Goal: Task Accomplishment & Management: Manage account settings

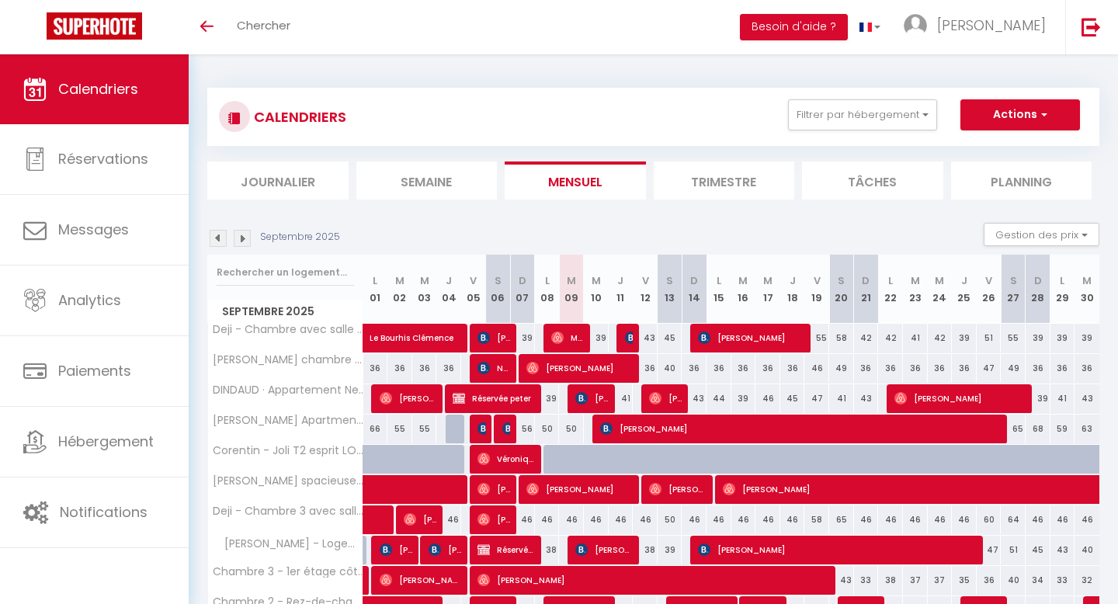
scroll to position [172, 0]
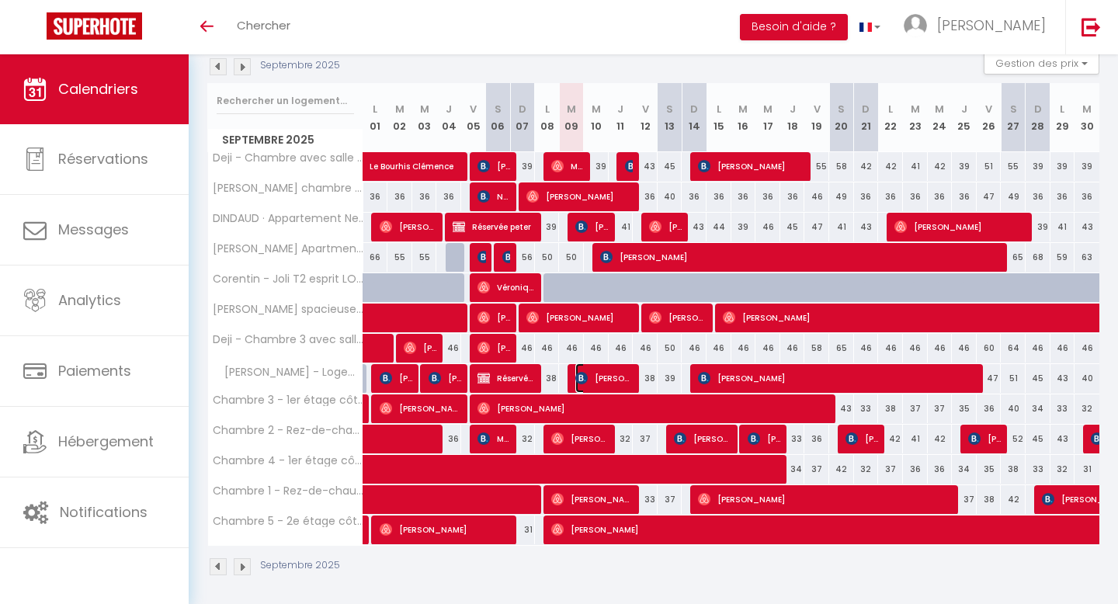
click at [617, 383] on span "[PERSON_NAME]" at bounding box center [604, 378] width 58 height 30
select select "OK"
select select "KO"
select select "0"
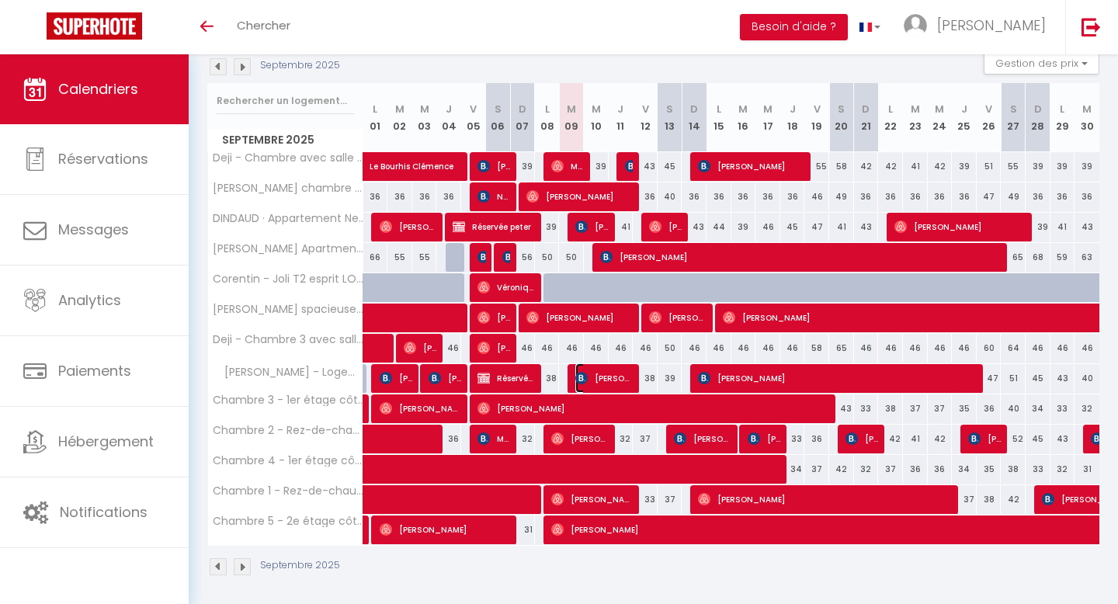
select select "1"
select select
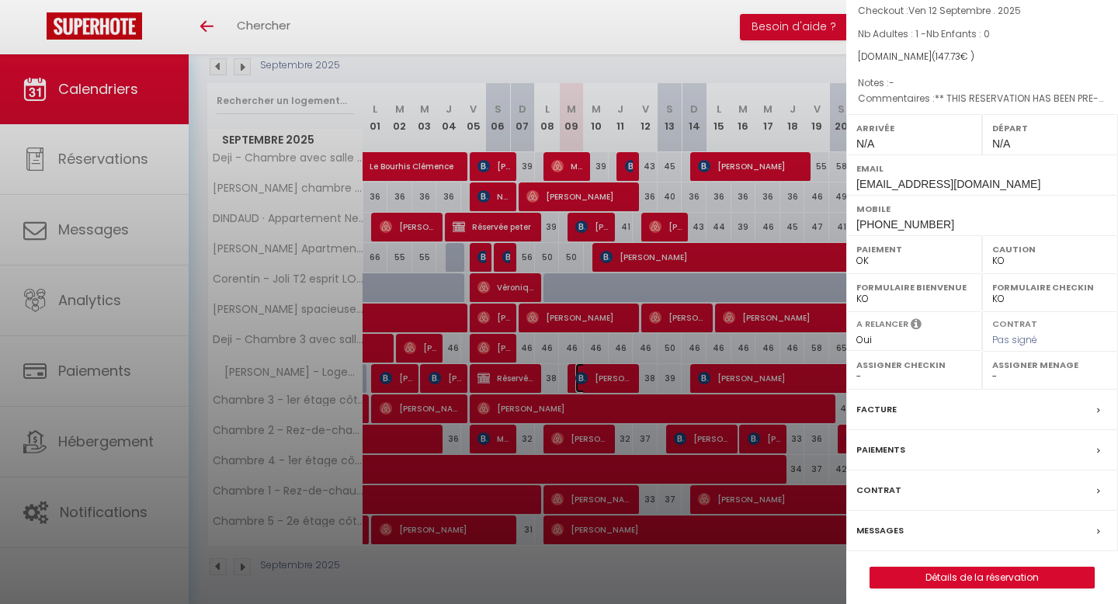
scroll to position [120, 0]
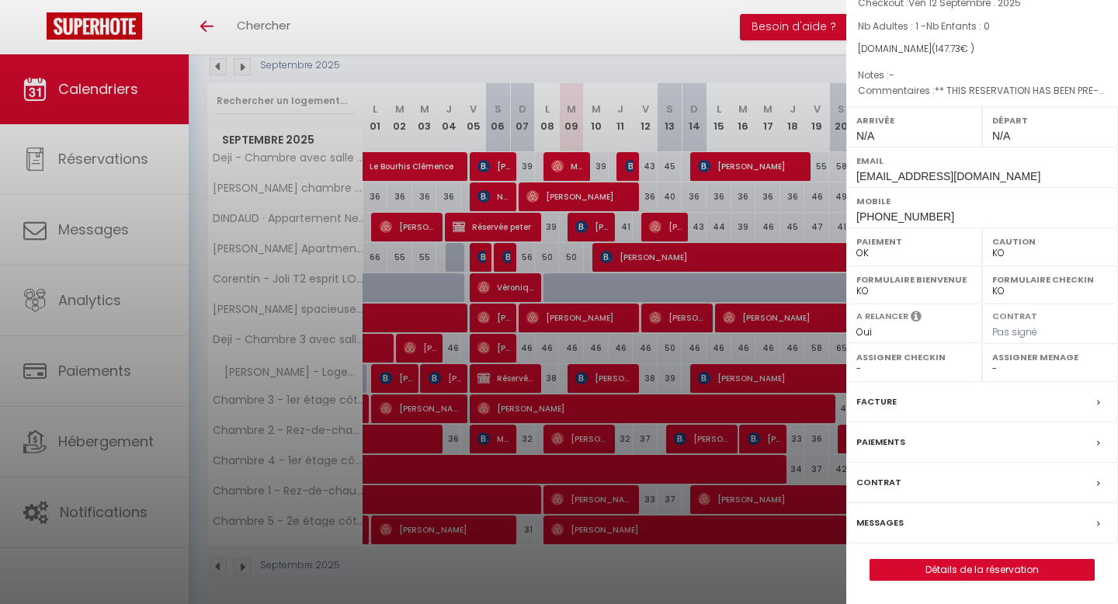
click at [919, 530] on div "Messages" at bounding box center [982, 523] width 272 height 40
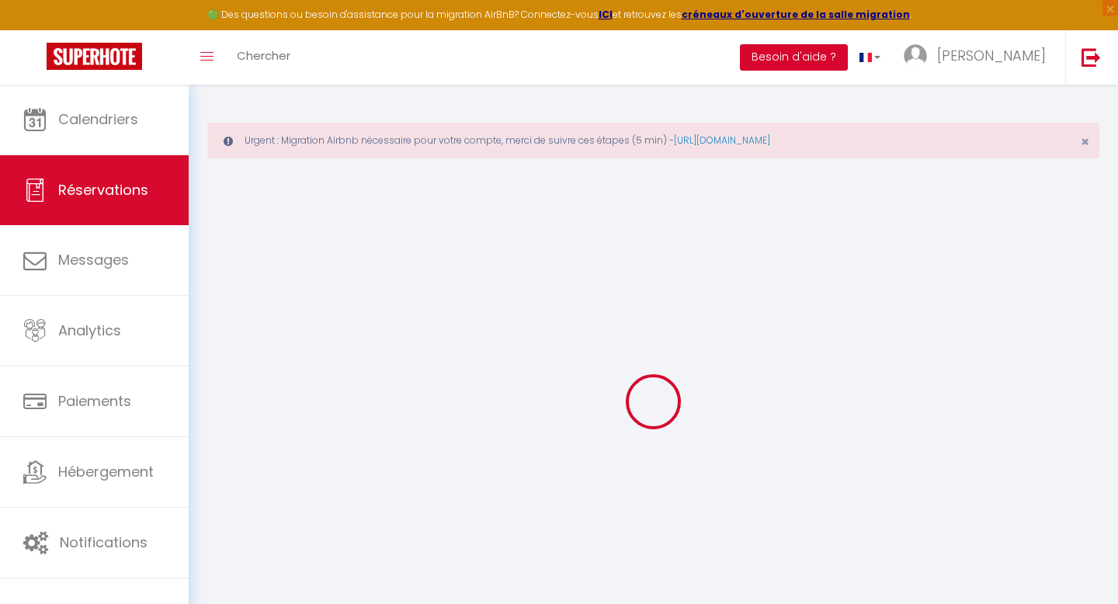
select select
checkbox input "false"
type textarea "** THIS RESERVATION HAS BEEN PRE-PAID ** BOOKING NOTE : Payment charge is EUR 2…"
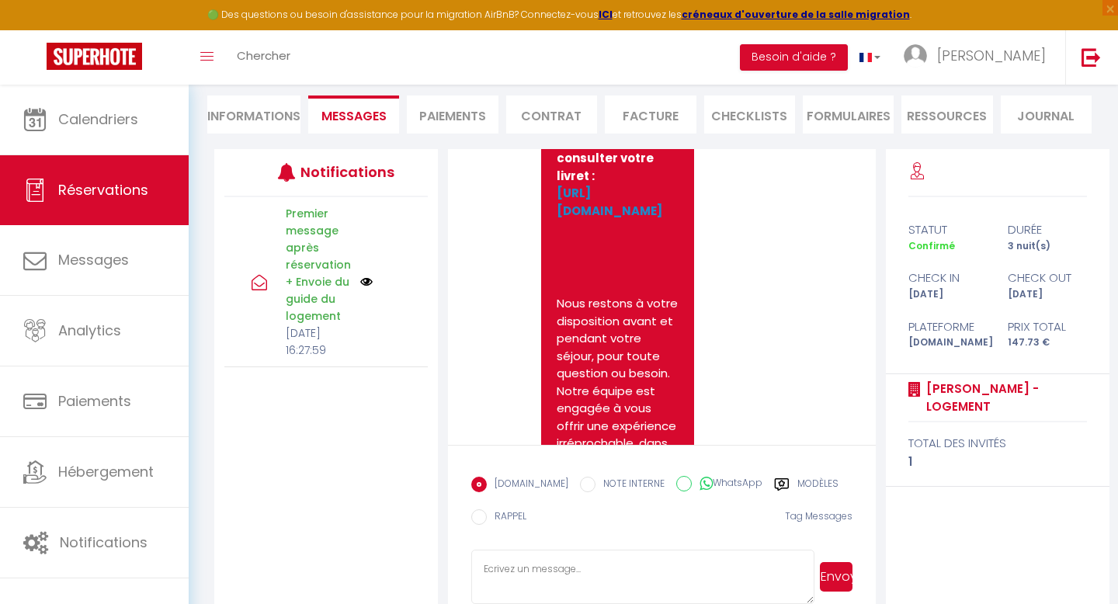
scroll to position [1066, 0]
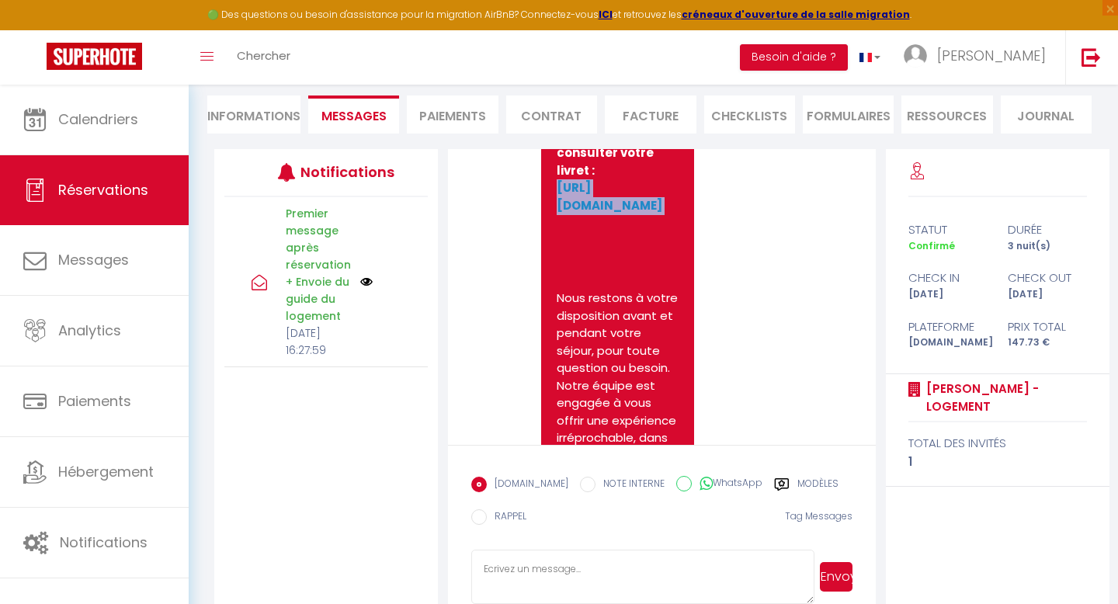
drag, startPoint x: 548, startPoint y: 253, endPoint x: 613, endPoint y: 342, distance: 110.1
copy link "https://qelioapp.glide.page/dl/c59c4d/s/5efb81/r/kg-nhi9RRpCsie2Wz.DvEg"
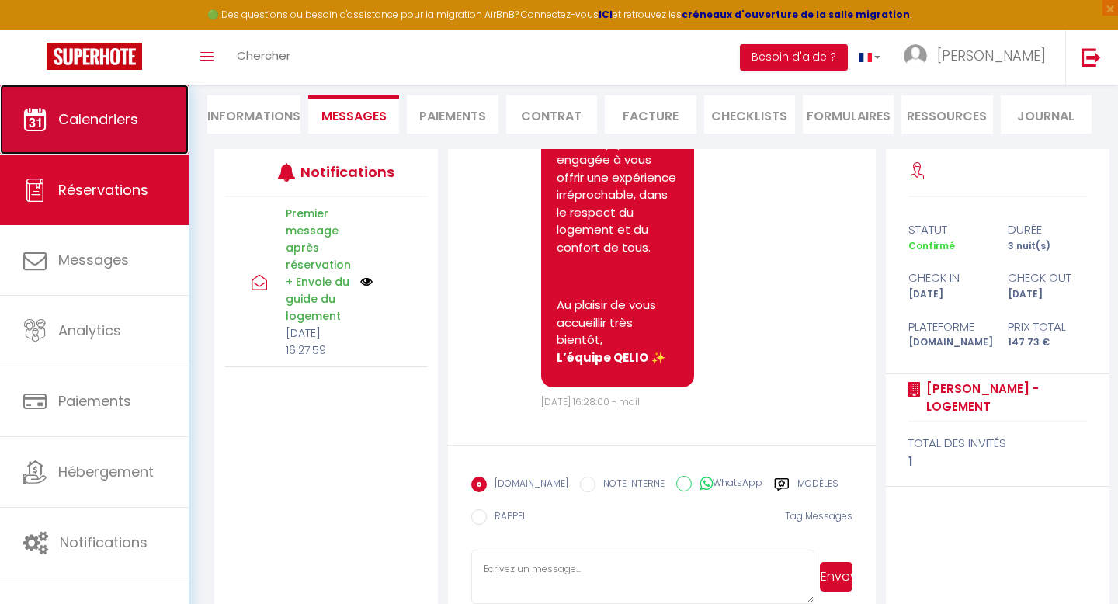
click at [82, 126] on span "Calendriers" at bounding box center [98, 118] width 80 height 19
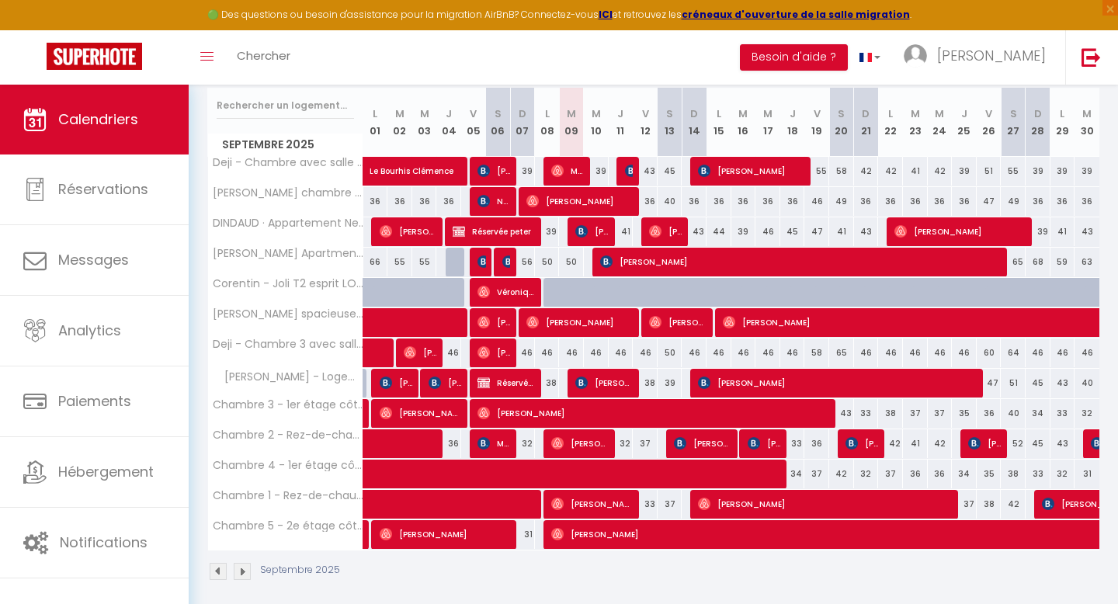
scroll to position [273, 0]
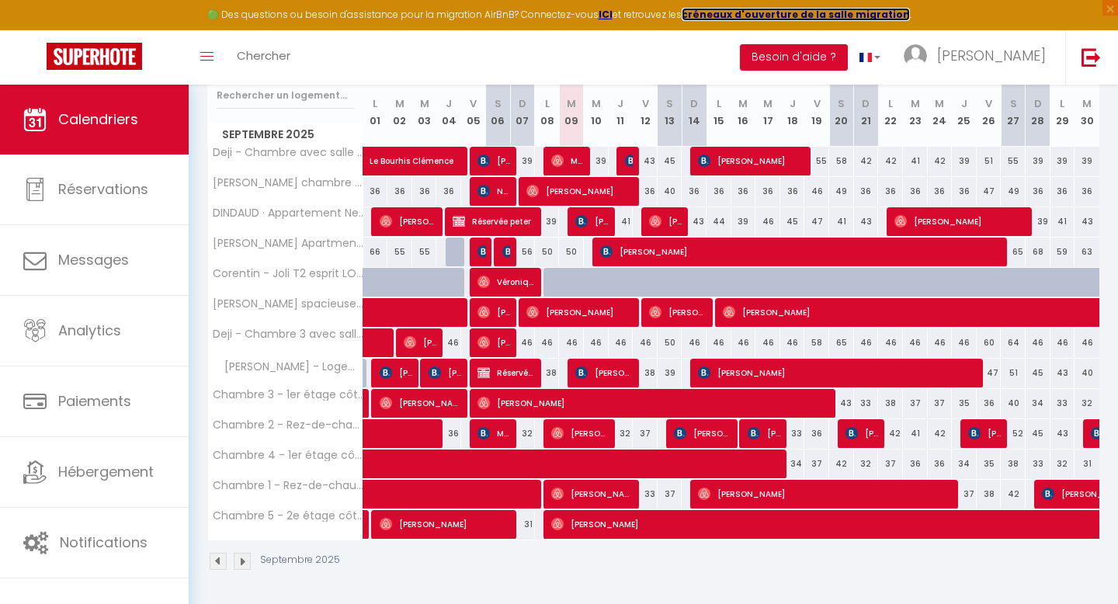
click at [746, 11] on strong "créneaux d'ouverture de la salle migration" at bounding box center [796, 14] width 228 height 13
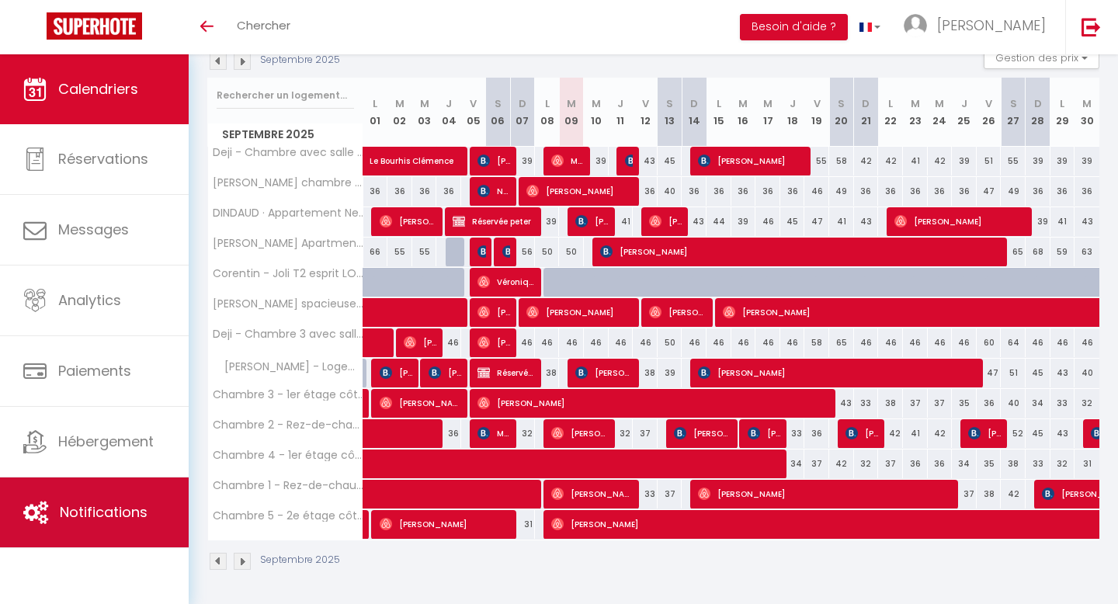
click at [111, 515] on span "Notifications" at bounding box center [104, 511] width 88 height 19
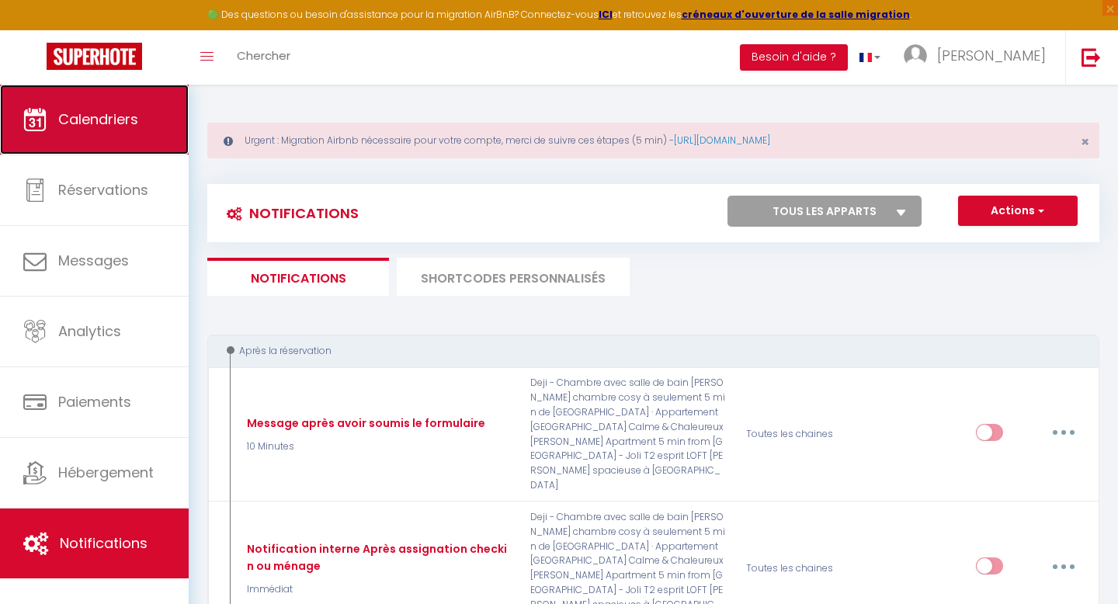
click at [93, 114] on span "Calendriers" at bounding box center [98, 118] width 80 height 19
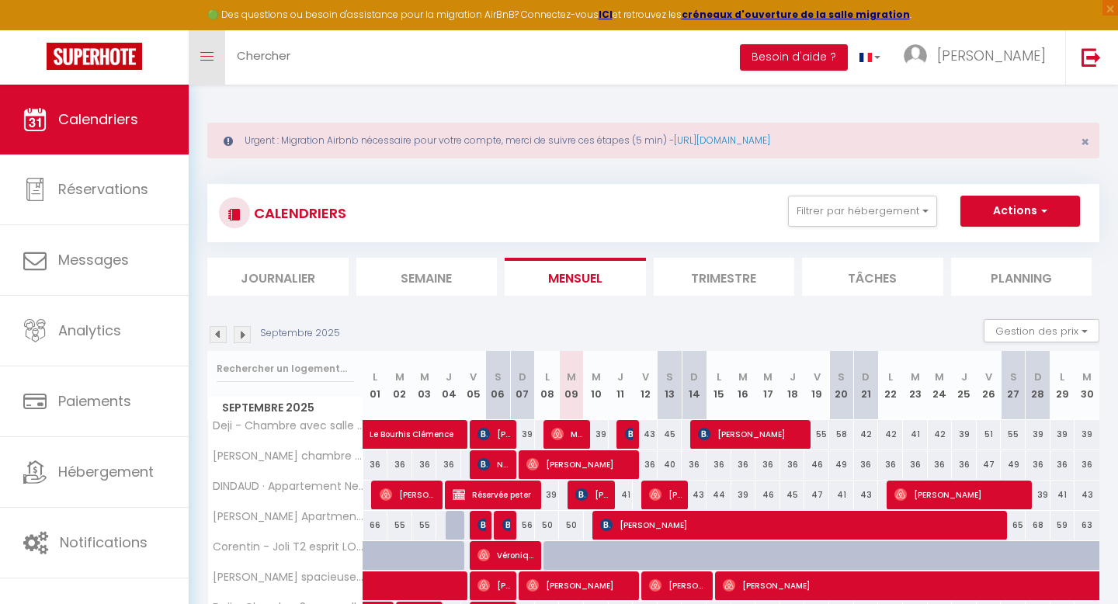
click at [210, 61] on link "Toggle menubar" at bounding box center [207, 57] width 36 height 54
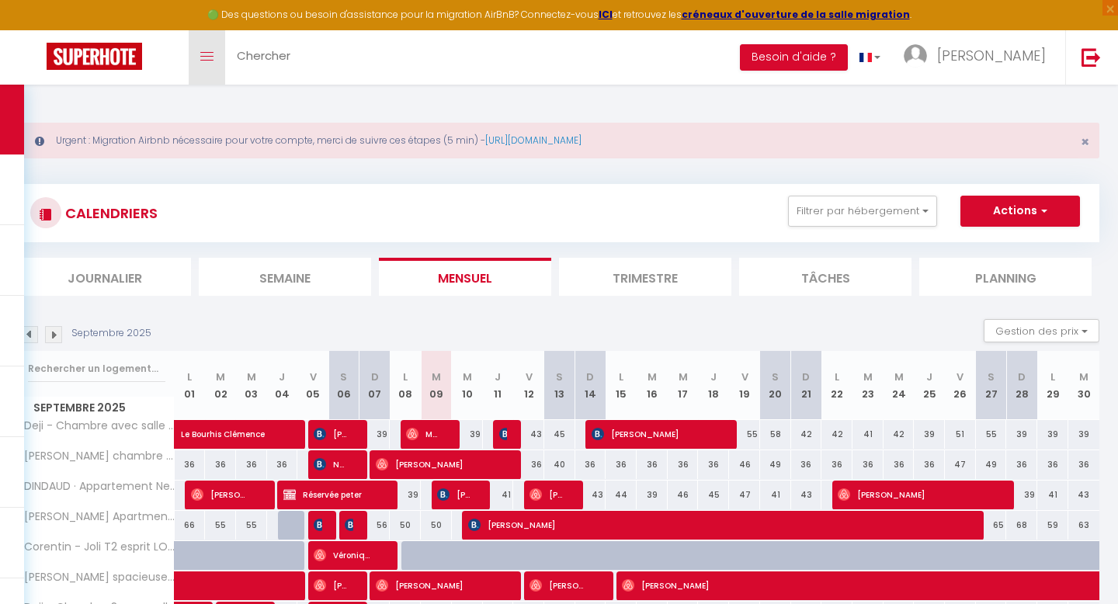
click at [210, 61] on link "Toggle menubar" at bounding box center [207, 57] width 36 height 54
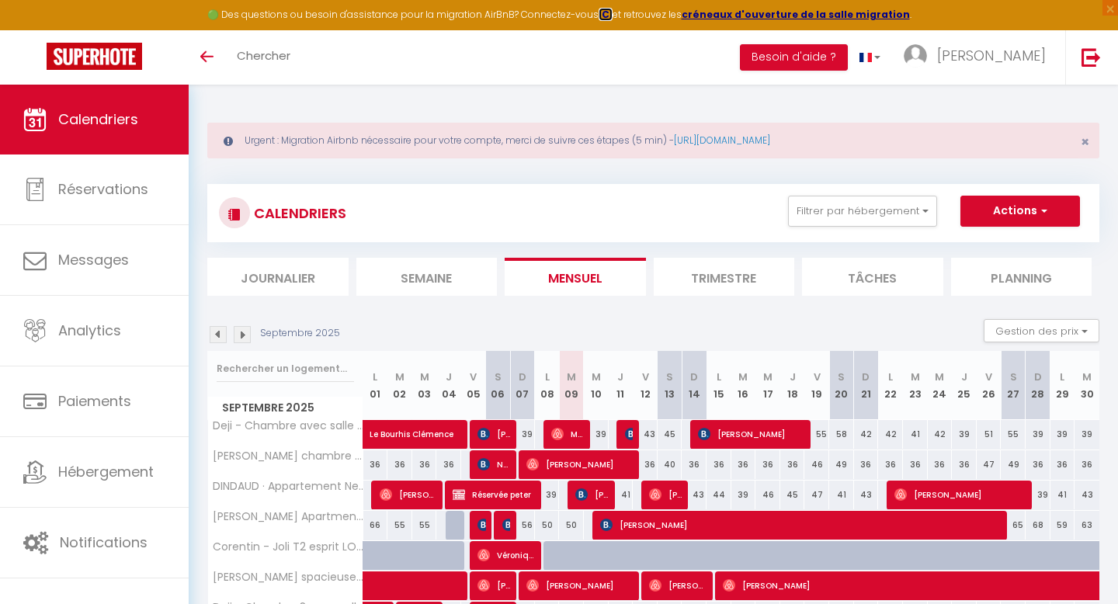
click at [611, 16] on strong "ICI" at bounding box center [606, 14] width 14 height 13
